Goal: Browse casually

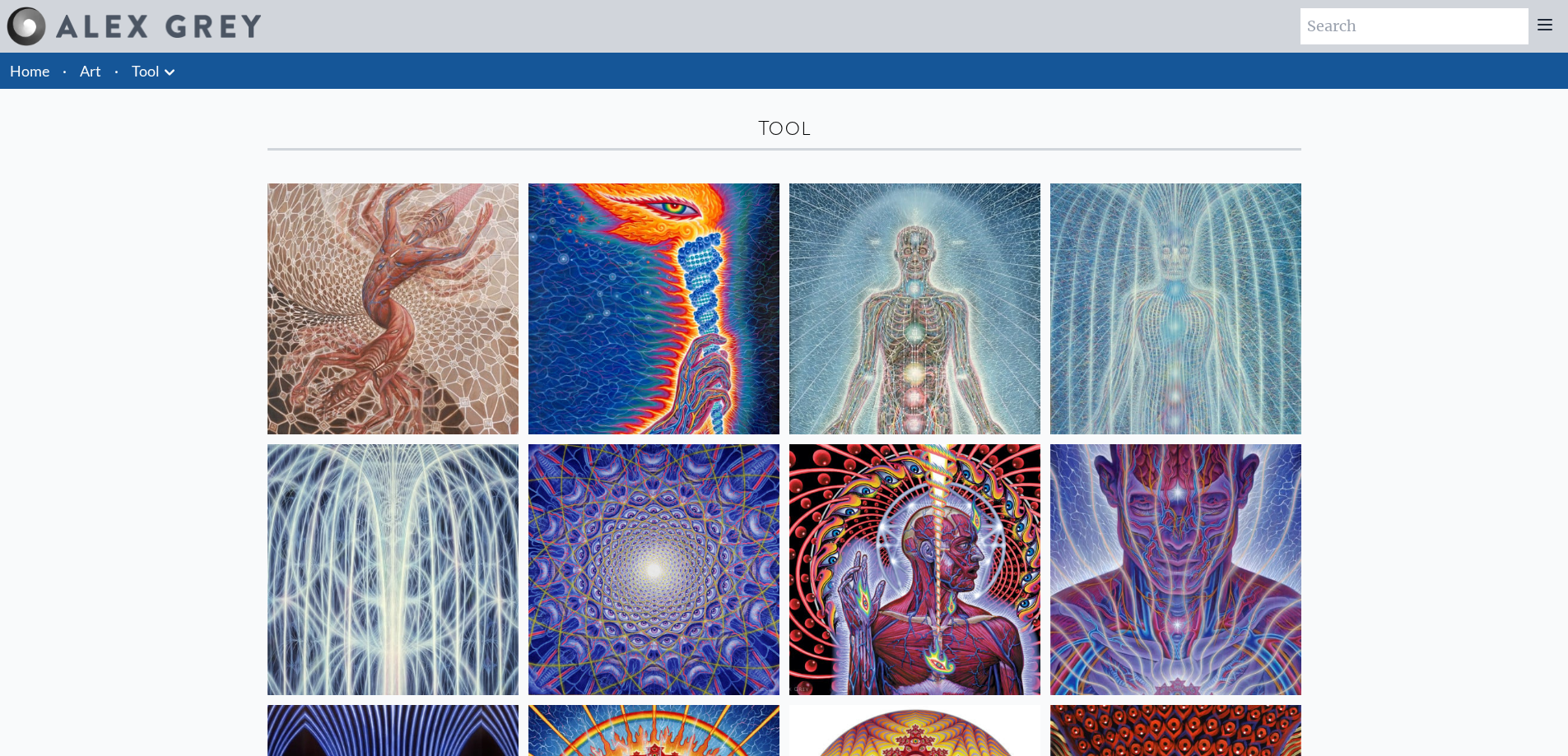
click at [625, 297] on img at bounding box center [654, 309] width 251 height 251
click at [712, 287] on img at bounding box center [654, 309] width 251 height 251
